Goal: Navigation & Orientation: Go to known website

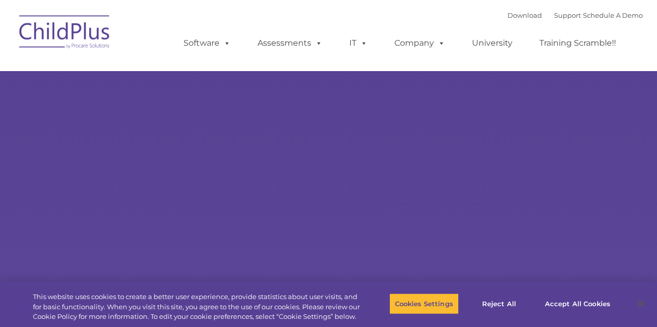
select select "MEDIUM"
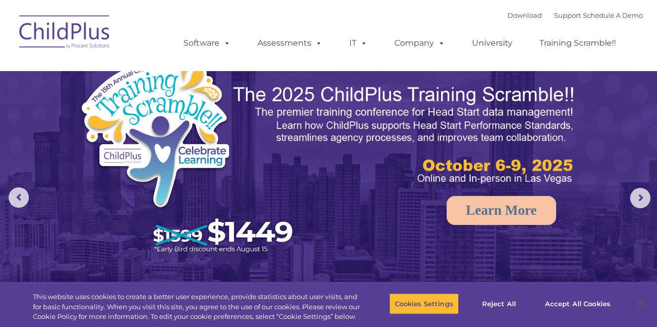
click at [74, 39] on img at bounding box center [64, 33] width 101 height 51
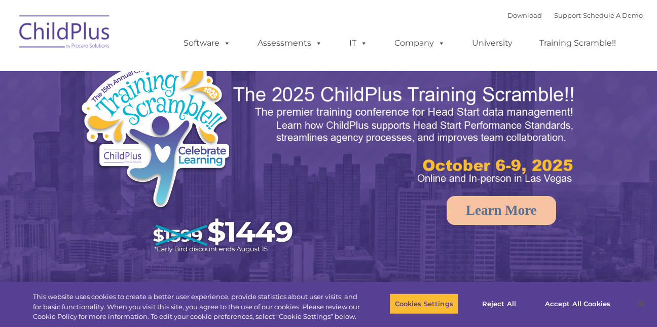
select select "MEDIUM"
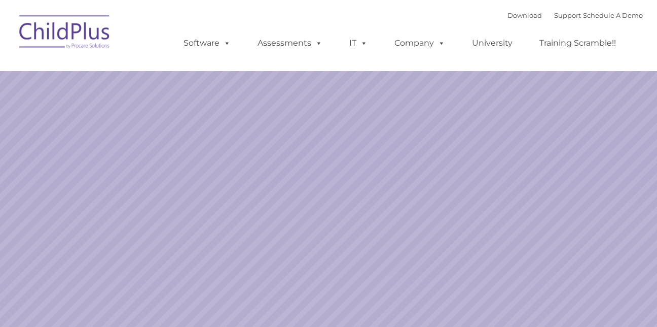
select select "MEDIUM"
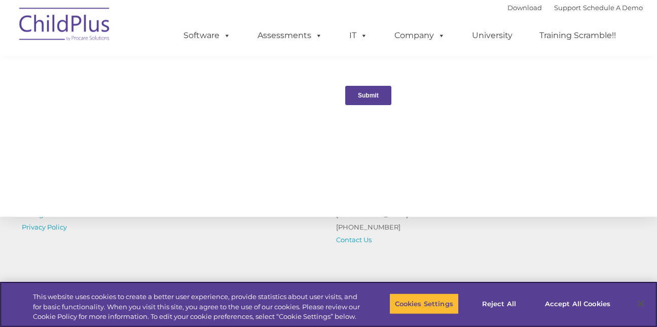
scroll to position [1089, 0]
